Goal: Information Seeking & Learning: Find specific fact

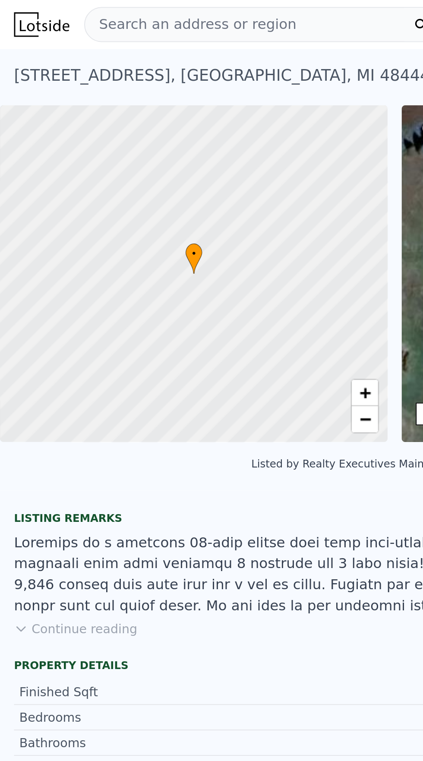
click at [112, 13] on span "Search an address or region" at bounding box center [94, 12] width 104 height 10
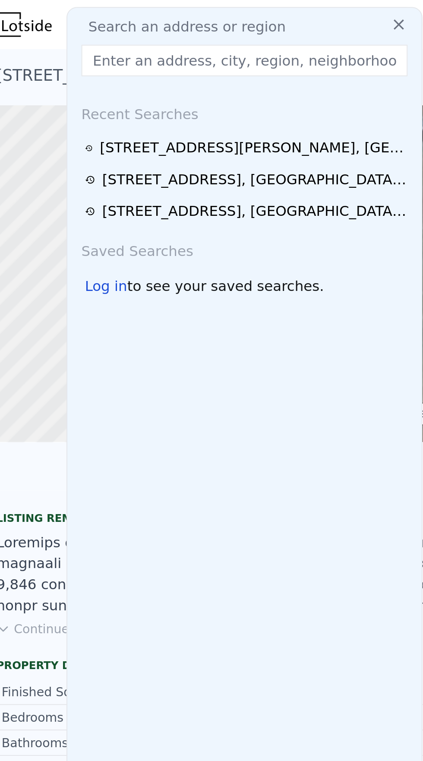
click at [69, 31] on input "text" at bounding box center [129, 30] width 160 height 16
click at [78, 30] on input "text" at bounding box center [129, 30] width 160 height 16
type input "[STREET_ADDRESS][PERSON_NAME]"
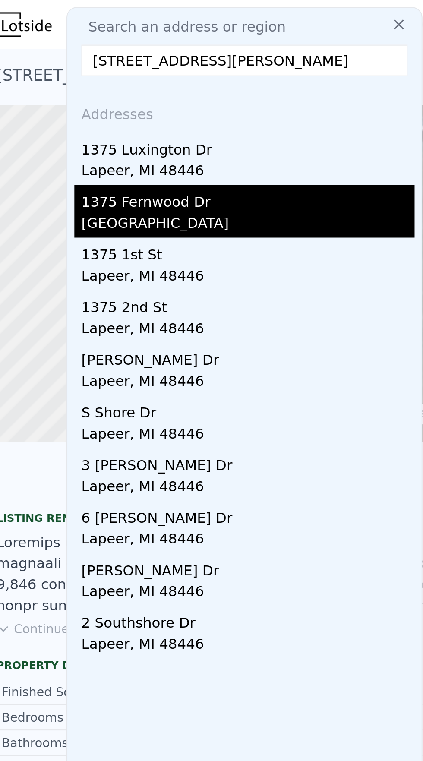
click at [105, 104] on div "1375 Fernwood Dr" at bounding box center [131, 98] width 164 height 14
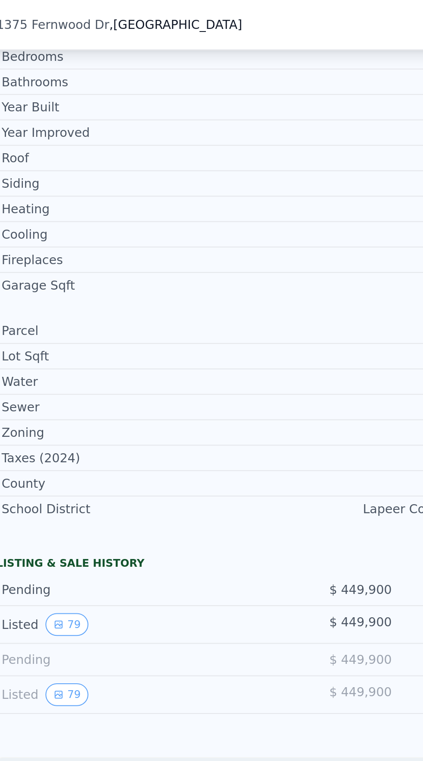
scroll to position [363, 0]
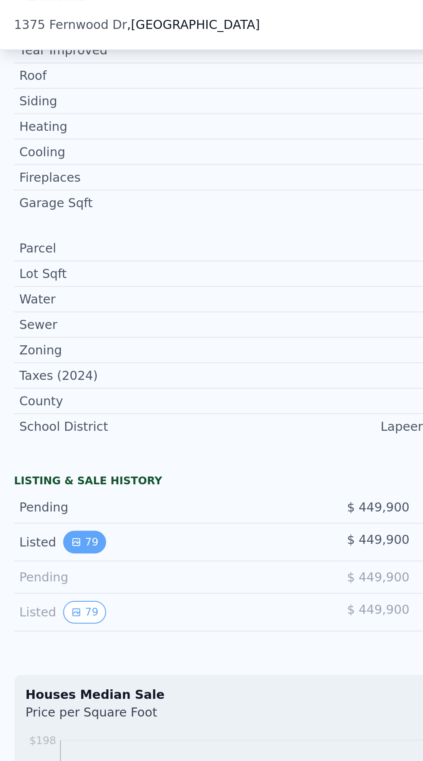
click at [44, 266] on button "79" at bounding box center [41, 266] width 21 height 11
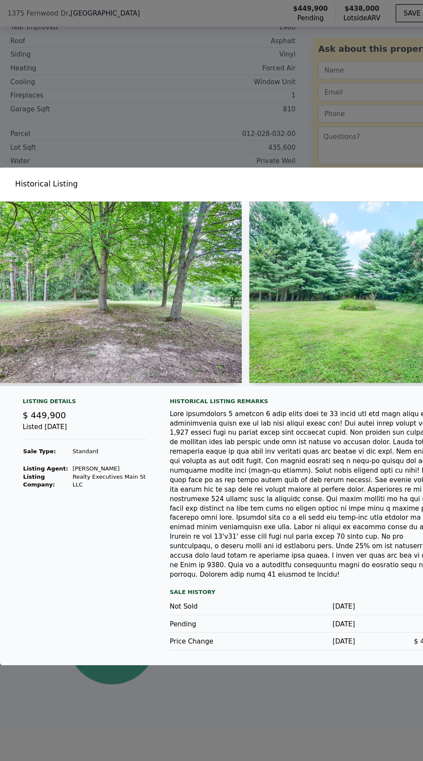
scroll to position [0, 17940]
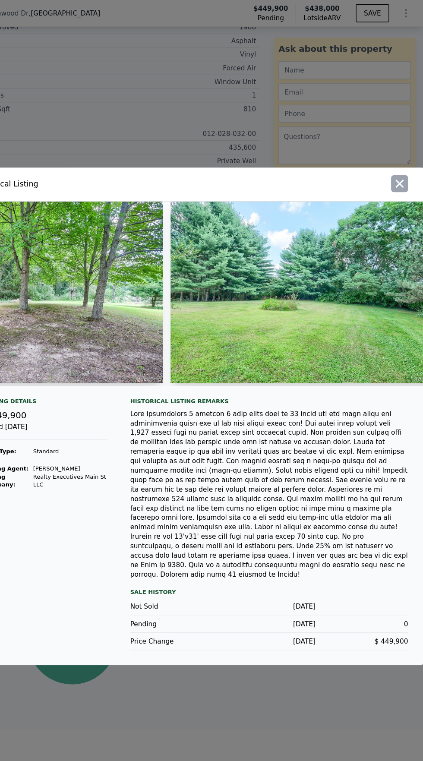
click at [402, 171] on icon "button" at bounding box center [401, 167] width 7 height 7
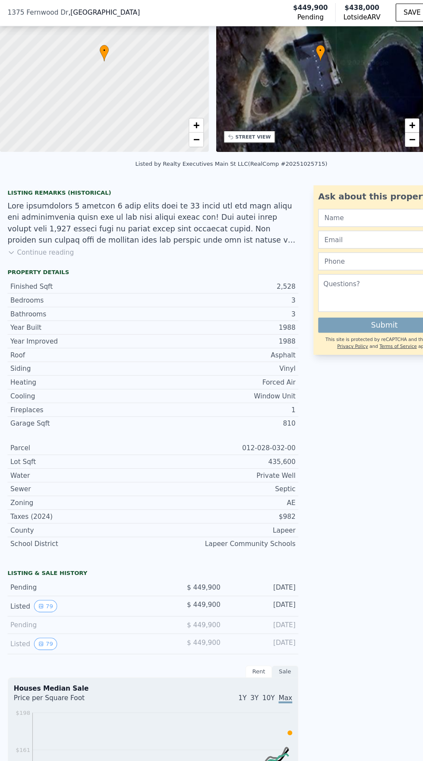
scroll to position [72, 0]
